Goal: Download file/media

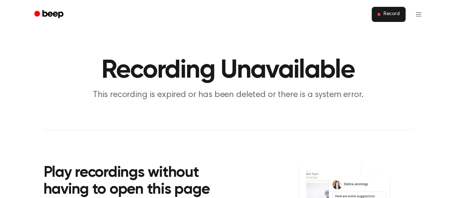
click at [383, 13] on button "Record" at bounding box center [387, 14] width 33 height 15
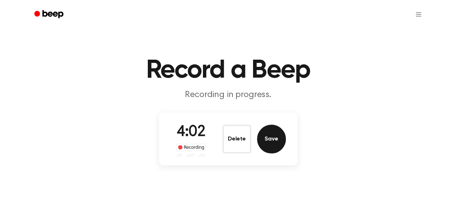
click at [270, 138] on button "Save" at bounding box center [271, 139] width 29 height 29
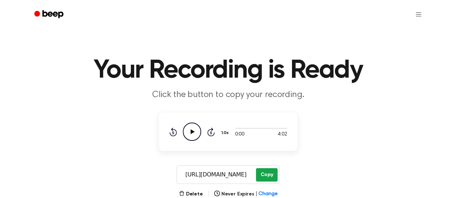
click at [261, 171] on button "Copy" at bounding box center [266, 175] width 21 height 13
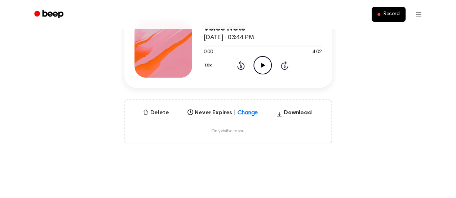
scroll to position [104, 0]
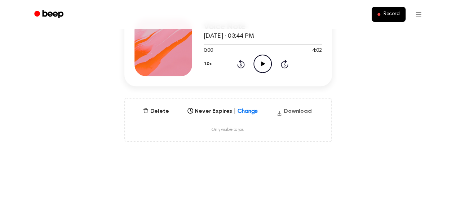
click at [287, 111] on button "Download" at bounding box center [293, 113] width 41 height 12
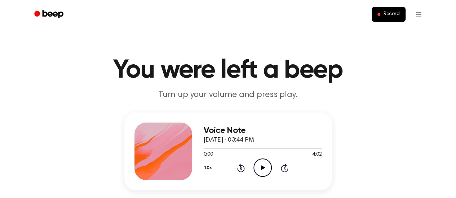
click at [387, 22] on ul "Record" at bounding box center [251, 14] width 351 height 17
click at [381, 14] on button "Record" at bounding box center [387, 14] width 33 height 15
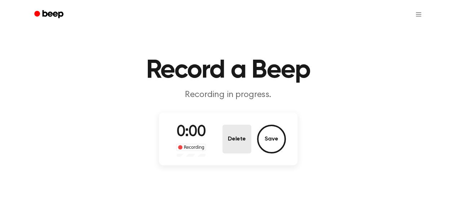
click at [230, 126] on button "Delete" at bounding box center [236, 139] width 29 height 29
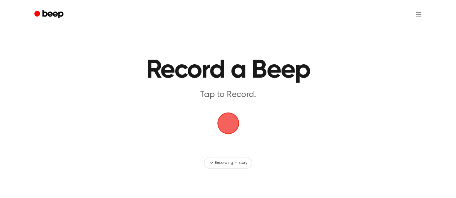
click at [230, 126] on span "button" at bounding box center [228, 124] width 36 height 36
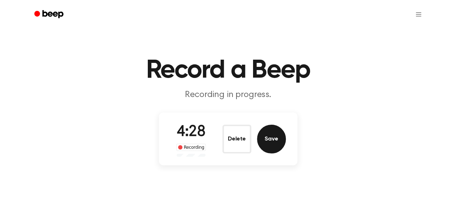
click at [269, 139] on button "Save" at bounding box center [271, 139] width 29 height 29
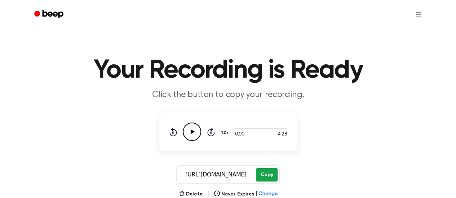
click at [261, 173] on button "Copy" at bounding box center [266, 175] width 21 height 13
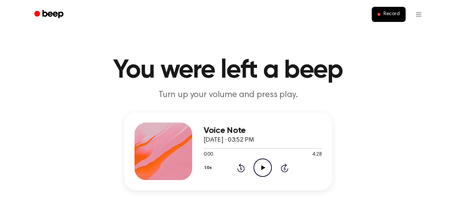
scroll to position [79, 0]
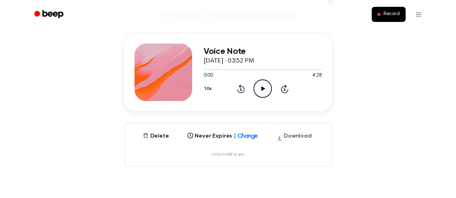
click at [303, 138] on button "Download" at bounding box center [293, 138] width 41 height 12
